Goal: Task Accomplishment & Management: Use online tool/utility

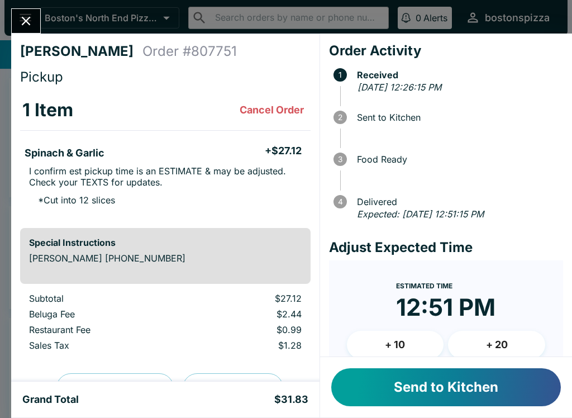
scroll to position [27, 0]
click at [425, 398] on button "Send to Kitchen" at bounding box center [446, 387] width 230 height 38
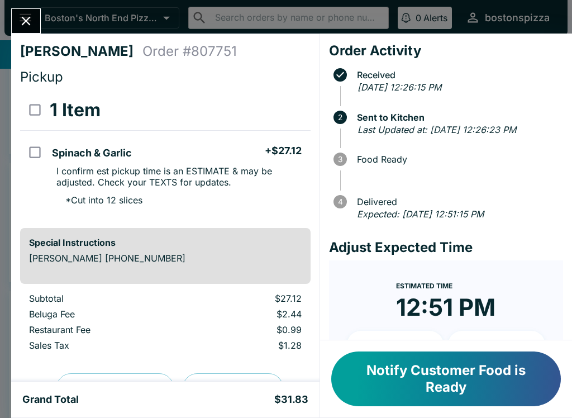
scroll to position [0, 0]
click at [24, 32] on button "Close" at bounding box center [26, 21] width 29 height 24
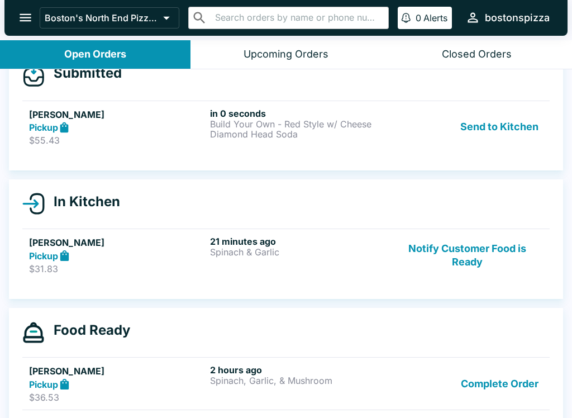
click at [264, 114] on h6 "in 0 seconds" at bounding box center [298, 113] width 177 height 11
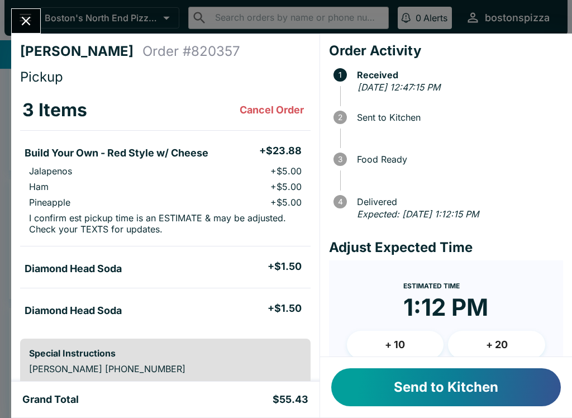
click at [490, 392] on button "Send to Kitchen" at bounding box center [446, 387] width 230 height 38
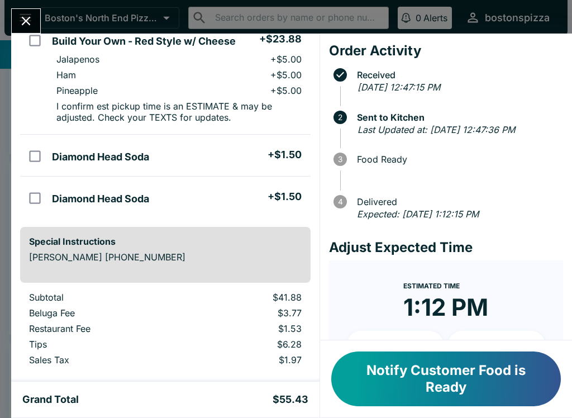
scroll to position [121, 0]
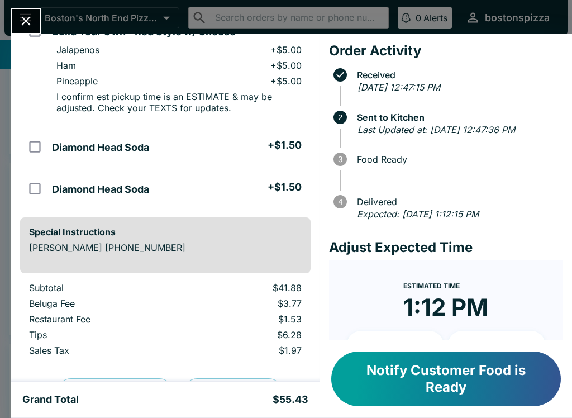
click at [21, 18] on icon "Close" at bounding box center [25, 20] width 15 height 15
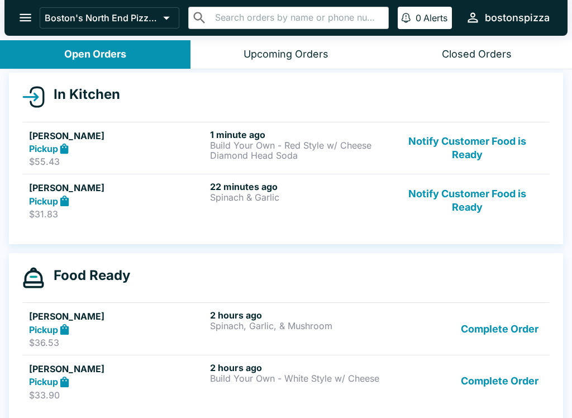
scroll to position [121, 0]
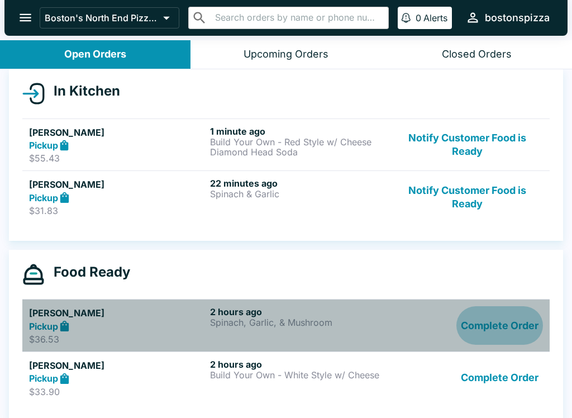
click at [513, 320] on button "Complete Order" at bounding box center [500, 325] width 87 height 39
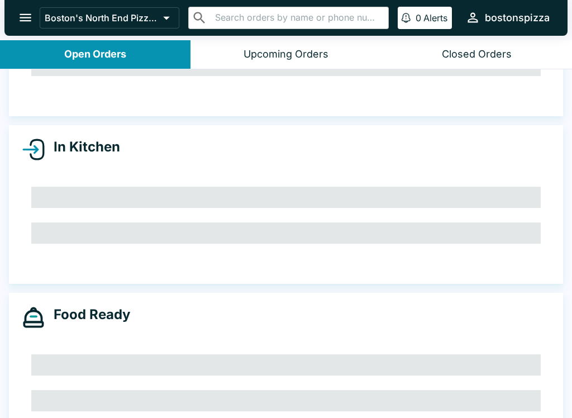
scroll to position [79, 0]
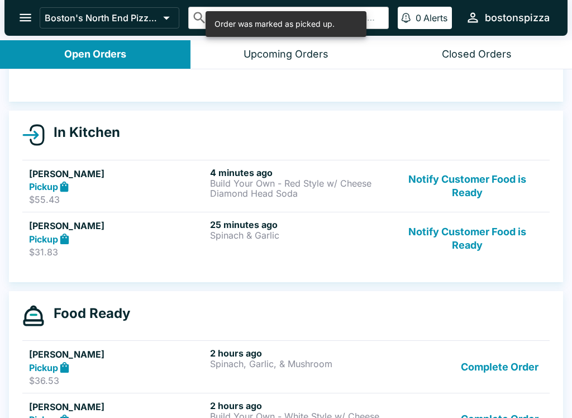
click at [492, 364] on button "Complete Order" at bounding box center [500, 367] width 87 height 39
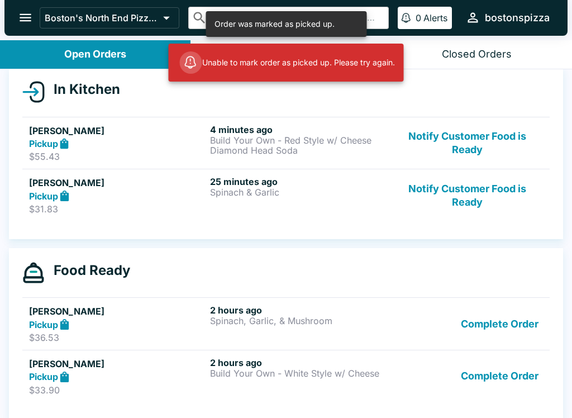
click at [506, 384] on button "Complete Order" at bounding box center [500, 376] width 87 height 39
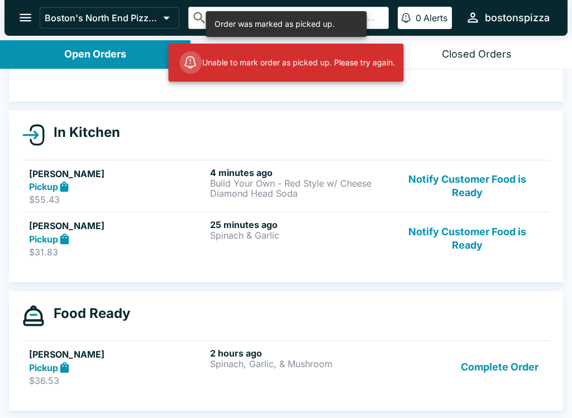
click at [499, 362] on button "Complete Order" at bounding box center [500, 367] width 87 height 39
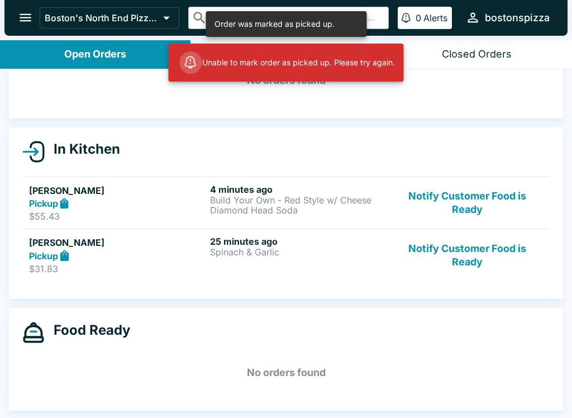
scroll to position [63, 0]
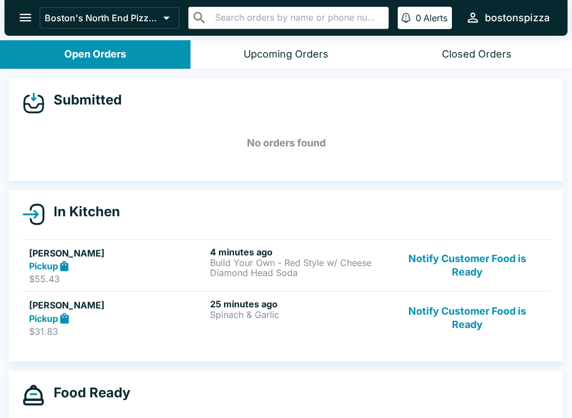
click at [25, 28] on button "open drawer" at bounding box center [25, 17] width 29 height 29
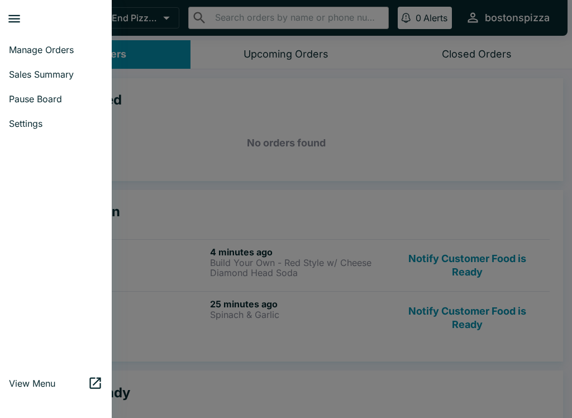
scroll to position [0, 0]
click at [47, 74] on span "Sales Summary" at bounding box center [56, 74] width 94 height 11
select select "03:00"
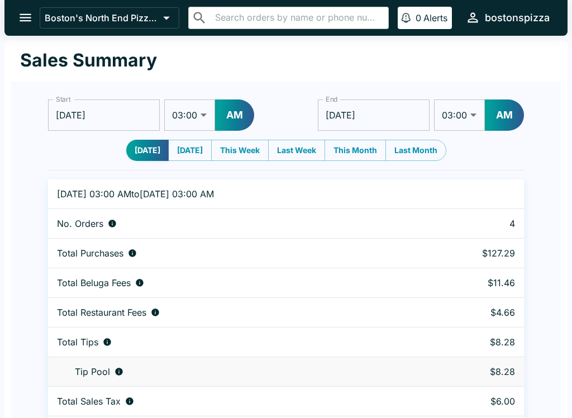
click at [27, 20] on icon "open drawer" at bounding box center [25, 17] width 15 height 15
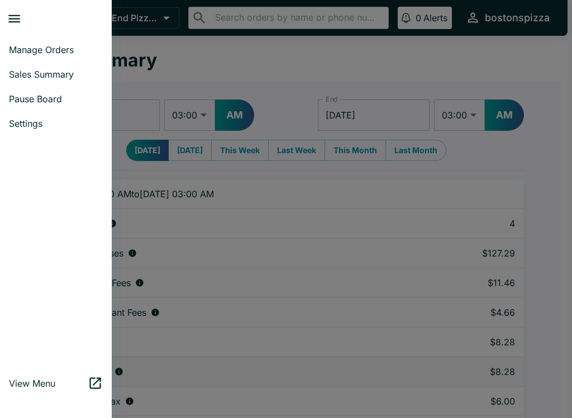
click at [53, 51] on span "Manage Orders" at bounding box center [56, 49] width 94 height 11
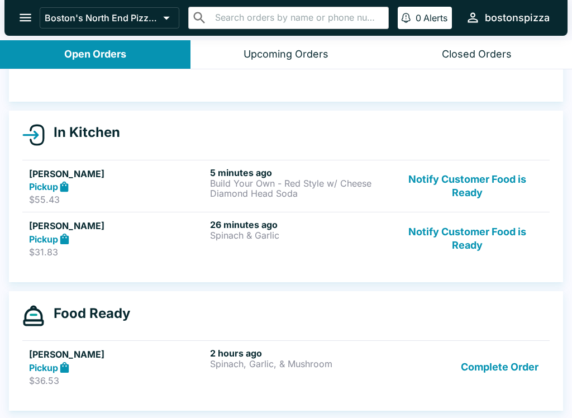
scroll to position [79, 0]
click at [511, 367] on button "Complete Order" at bounding box center [500, 367] width 87 height 39
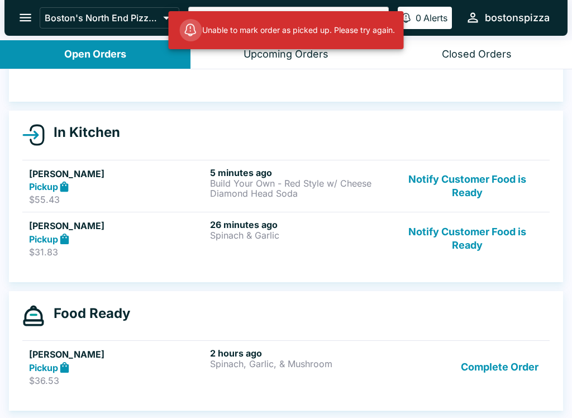
click at [491, 386] on button "Complete Order" at bounding box center [500, 367] width 87 height 39
click at [513, 366] on button "Complete Order" at bounding box center [500, 367] width 87 height 39
click at [516, 359] on button "Complete Order" at bounding box center [500, 367] width 87 height 39
click at [508, 369] on button "Complete Order" at bounding box center [500, 367] width 87 height 39
click at [483, 371] on button "Complete Order" at bounding box center [500, 367] width 87 height 39
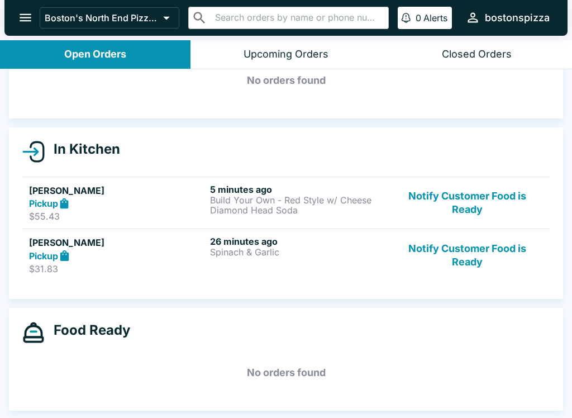
scroll to position [63, 0]
click at [311, 256] on p "Spinach & Garlic" at bounding box center [298, 252] width 177 height 10
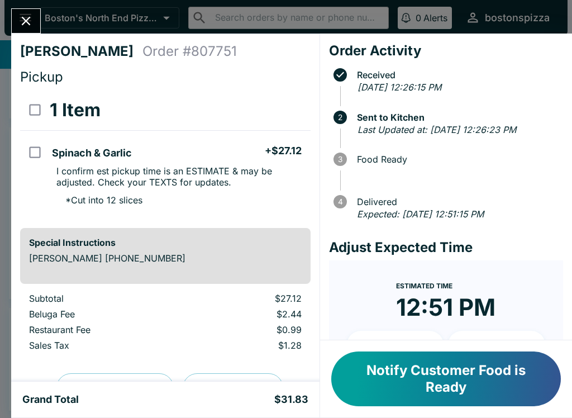
click at [426, 390] on button "Notify Customer Food is Ready" at bounding box center [446, 379] width 230 height 55
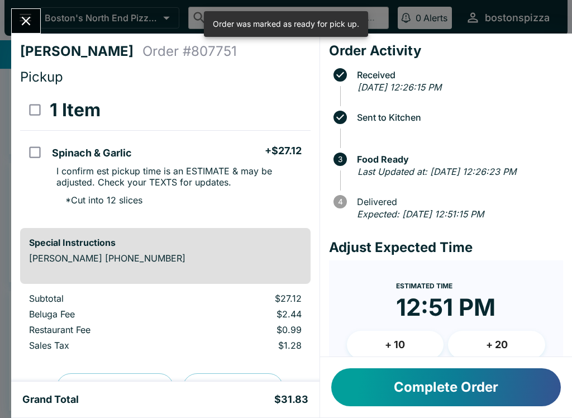
scroll to position [27, 0]
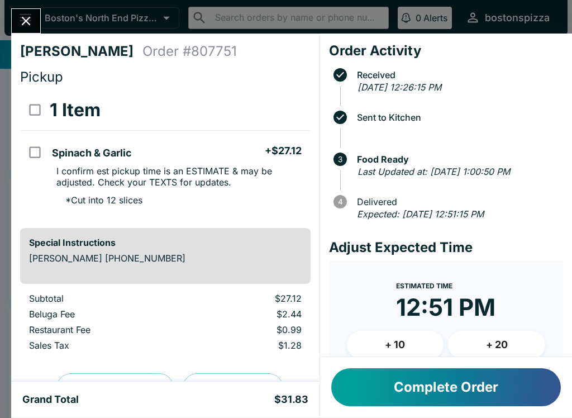
click at [35, 25] on button "Close" at bounding box center [26, 21] width 29 height 24
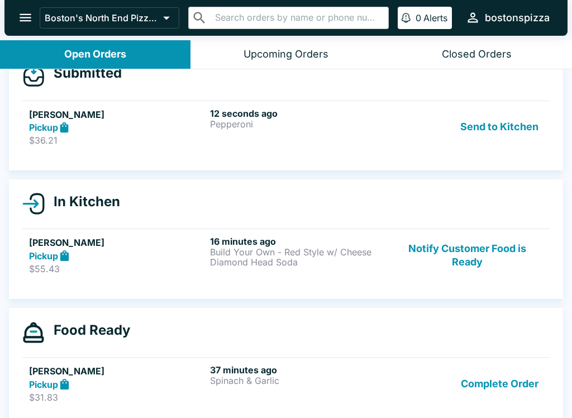
click at [322, 147] on link "[PERSON_NAME] Pickup $36.21 12 seconds ago Pepperoni Send to Kitchen" at bounding box center [286, 127] width 528 height 53
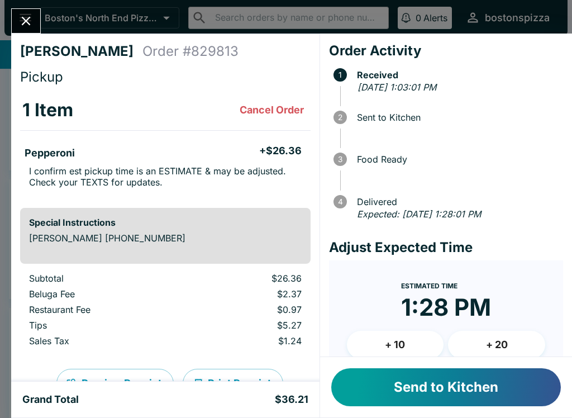
click at [359, 131] on em at bounding box center [359, 129] width 3 height 11
click at [497, 400] on button "Send to Kitchen" at bounding box center [446, 387] width 230 height 38
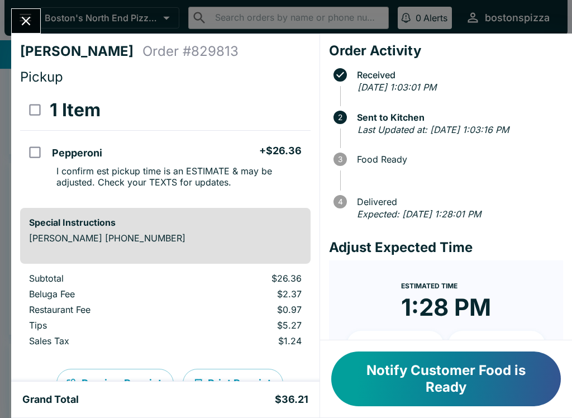
scroll to position [21, 0]
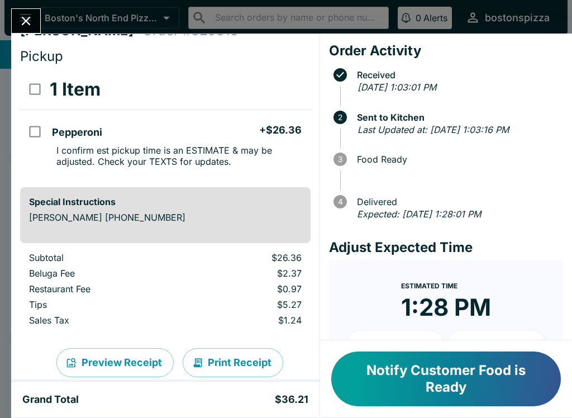
click at [22, 21] on icon "Close" at bounding box center [25, 20] width 15 height 15
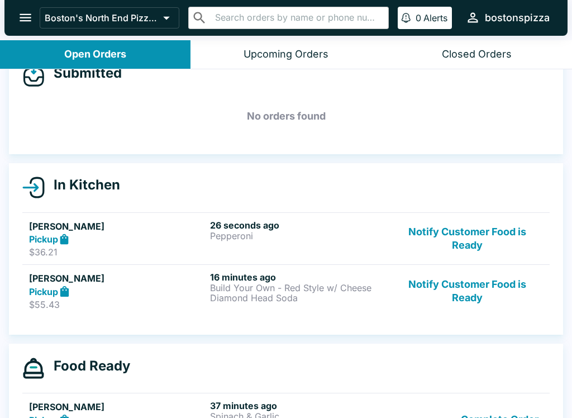
click at [442, 309] on button "Notify Customer Food is Ready" at bounding box center [467, 291] width 151 height 39
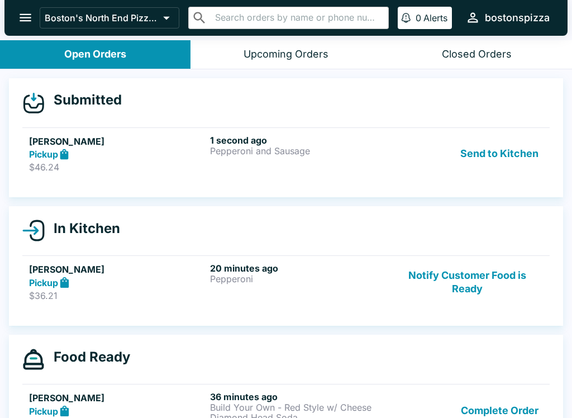
click at [147, 167] on p "$46.24" at bounding box center [117, 167] width 177 height 11
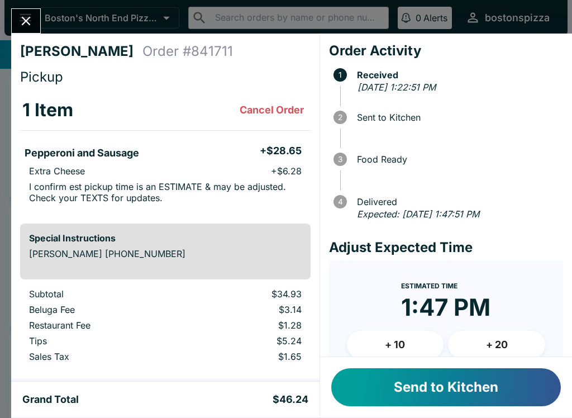
click at [476, 376] on button "Send to Kitchen" at bounding box center [446, 387] width 230 height 38
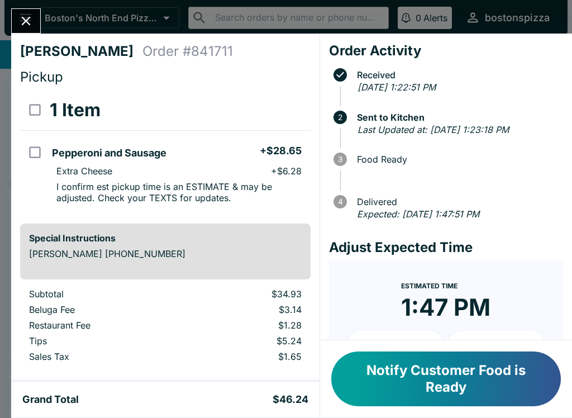
click at [32, 30] on button "Close" at bounding box center [26, 21] width 29 height 24
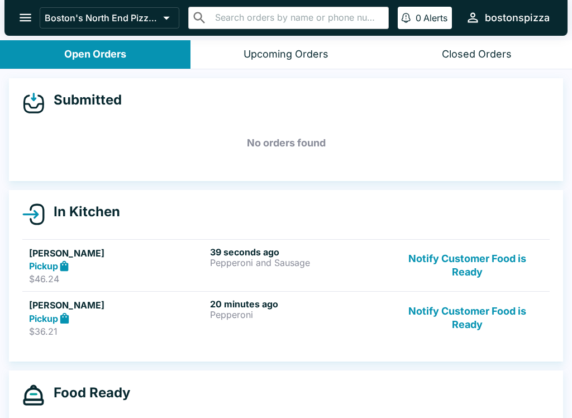
click at [462, 272] on button "Notify Customer Food is Ready" at bounding box center [467, 265] width 151 height 39
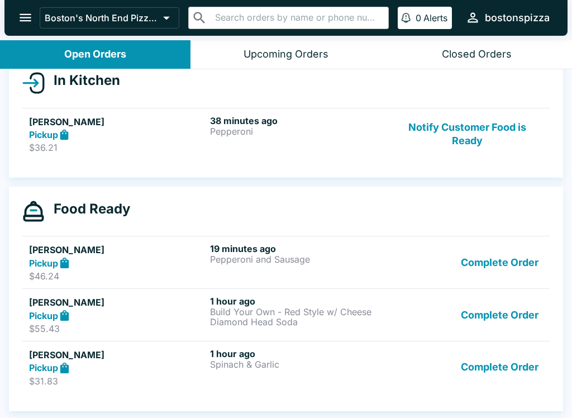
scroll to position [102, 0]
click at [497, 267] on button "Complete Order" at bounding box center [500, 262] width 87 height 39
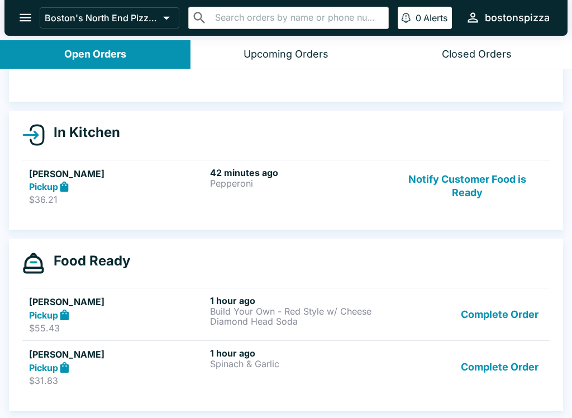
scroll to position [79, 0]
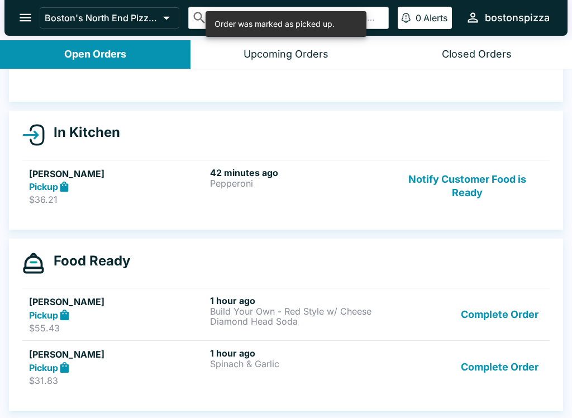
click at [499, 321] on button "Complete Order" at bounding box center [500, 314] width 87 height 39
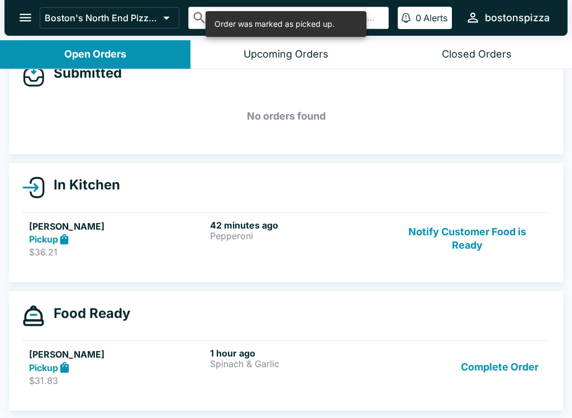
click at [509, 360] on button "Complete Order" at bounding box center [500, 367] width 87 height 39
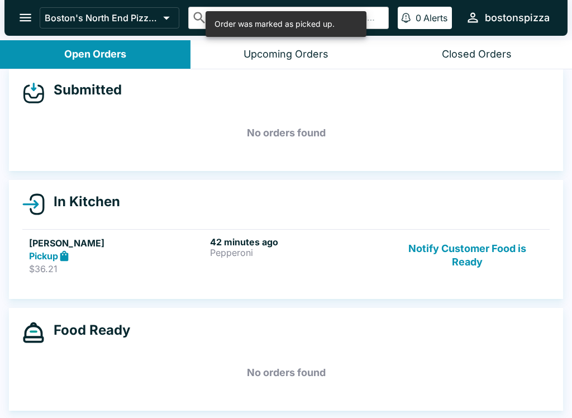
scroll to position [10, 0]
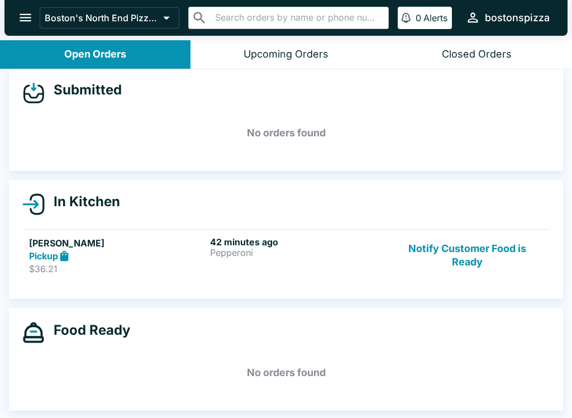
click at [445, 249] on button "Notify Customer Food is Ready" at bounding box center [467, 255] width 151 height 39
